Goal: Task Accomplishment & Management: Use online tool/utility

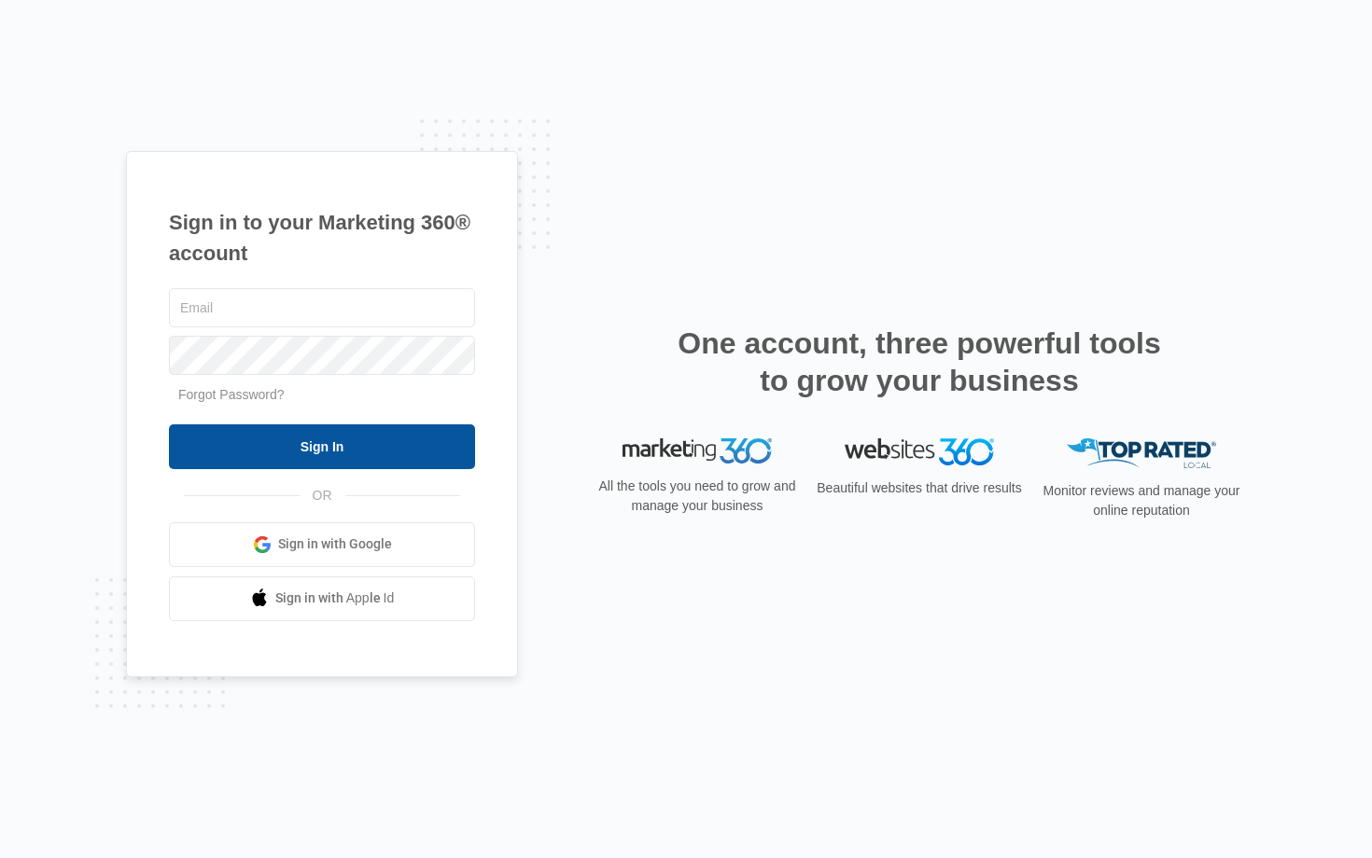
type input "fayeacreative@gmail.com"
click at [440, 461] on input "Sign In" at bounding box center [322, 447] width 306 height 45
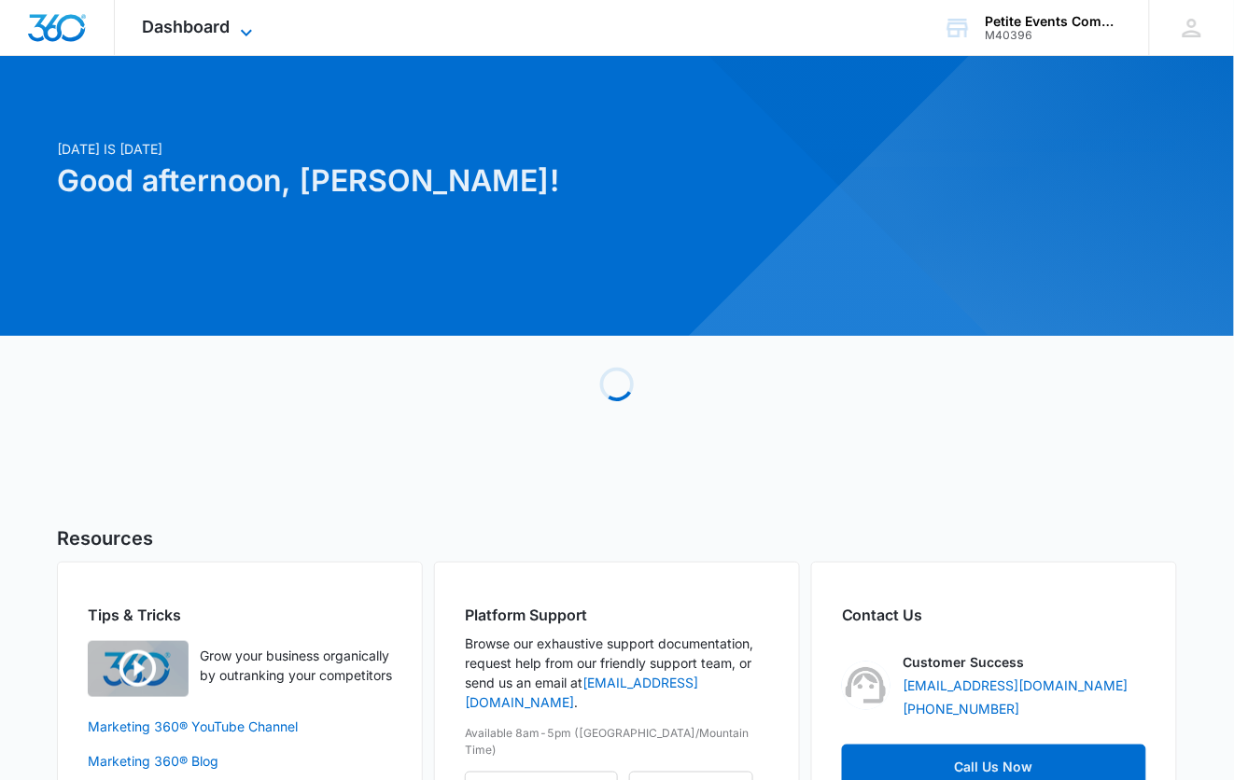
click at [251, 21] on icon at bounding box center [246, 32] width 22 height 22
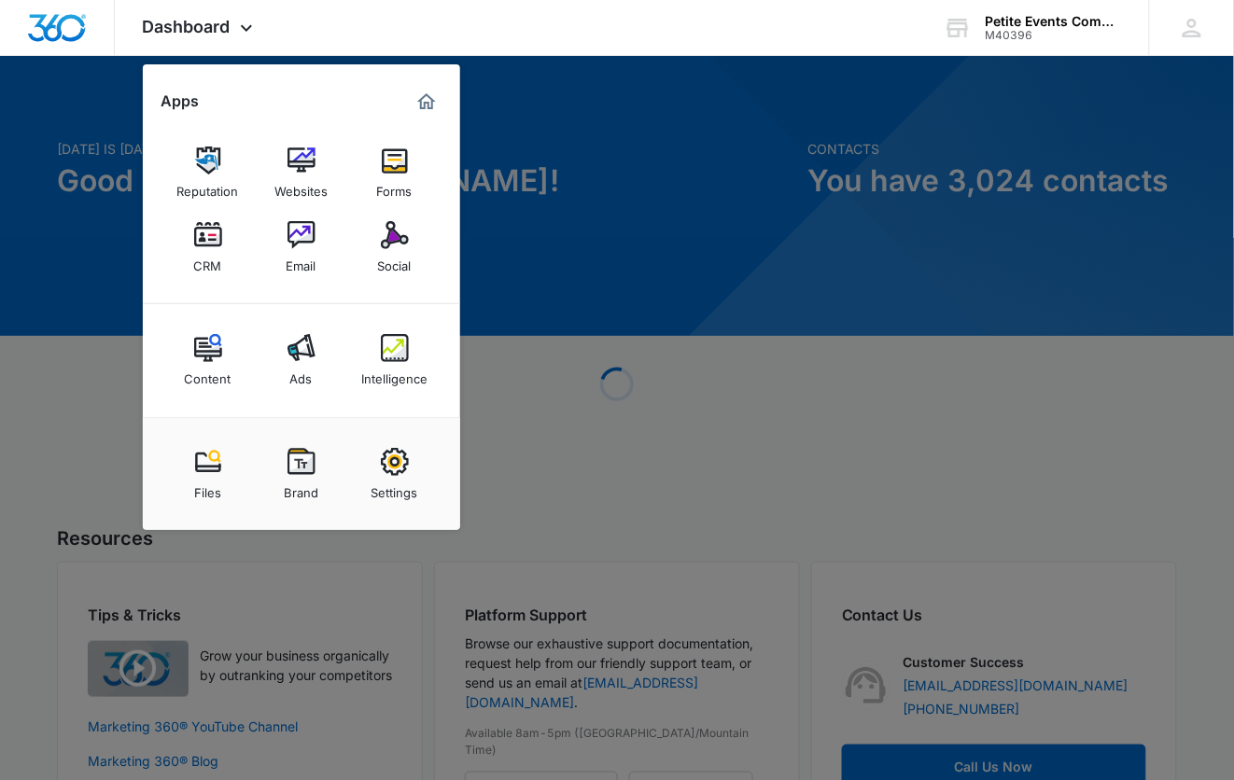
click at [310, 238] on img at bounding box center [301, 235] width 28 height 28
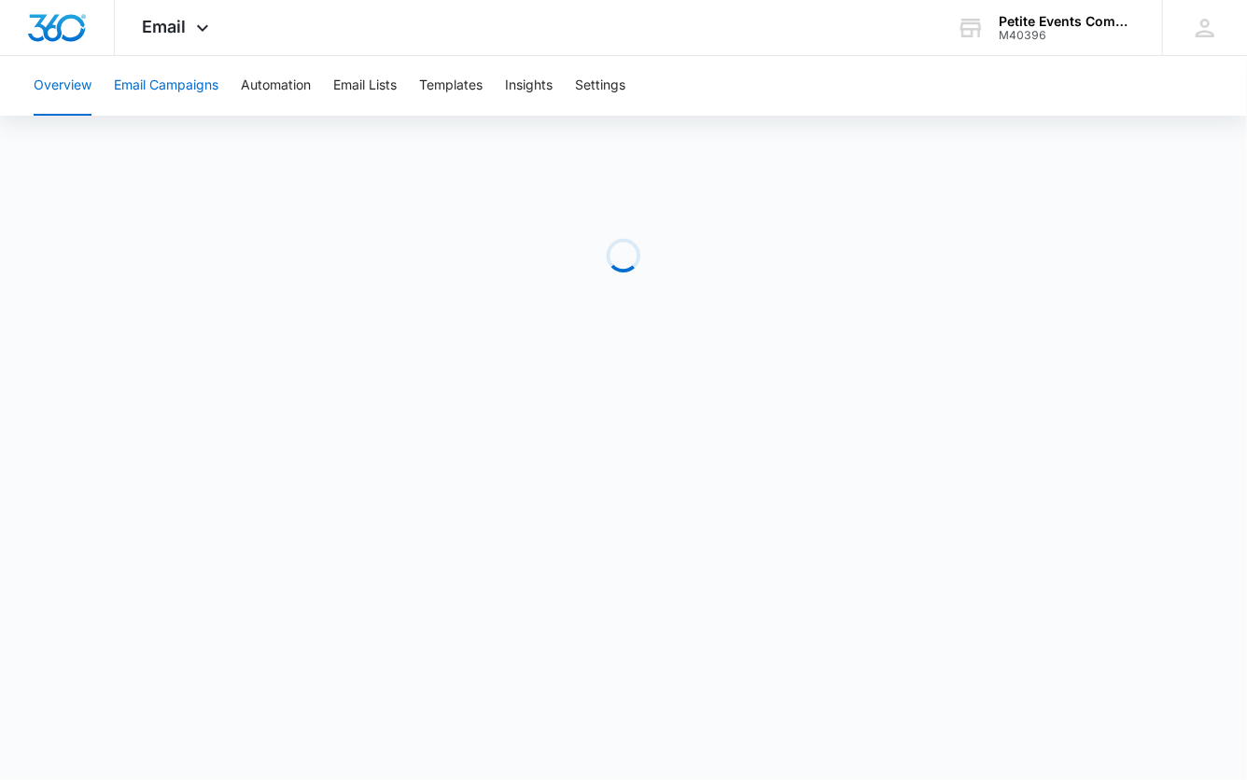
click at [202, 77] on button "Email Campaigns" at bounding box center [166, 86] width 105 height 60
